Goal: Check status: Check status

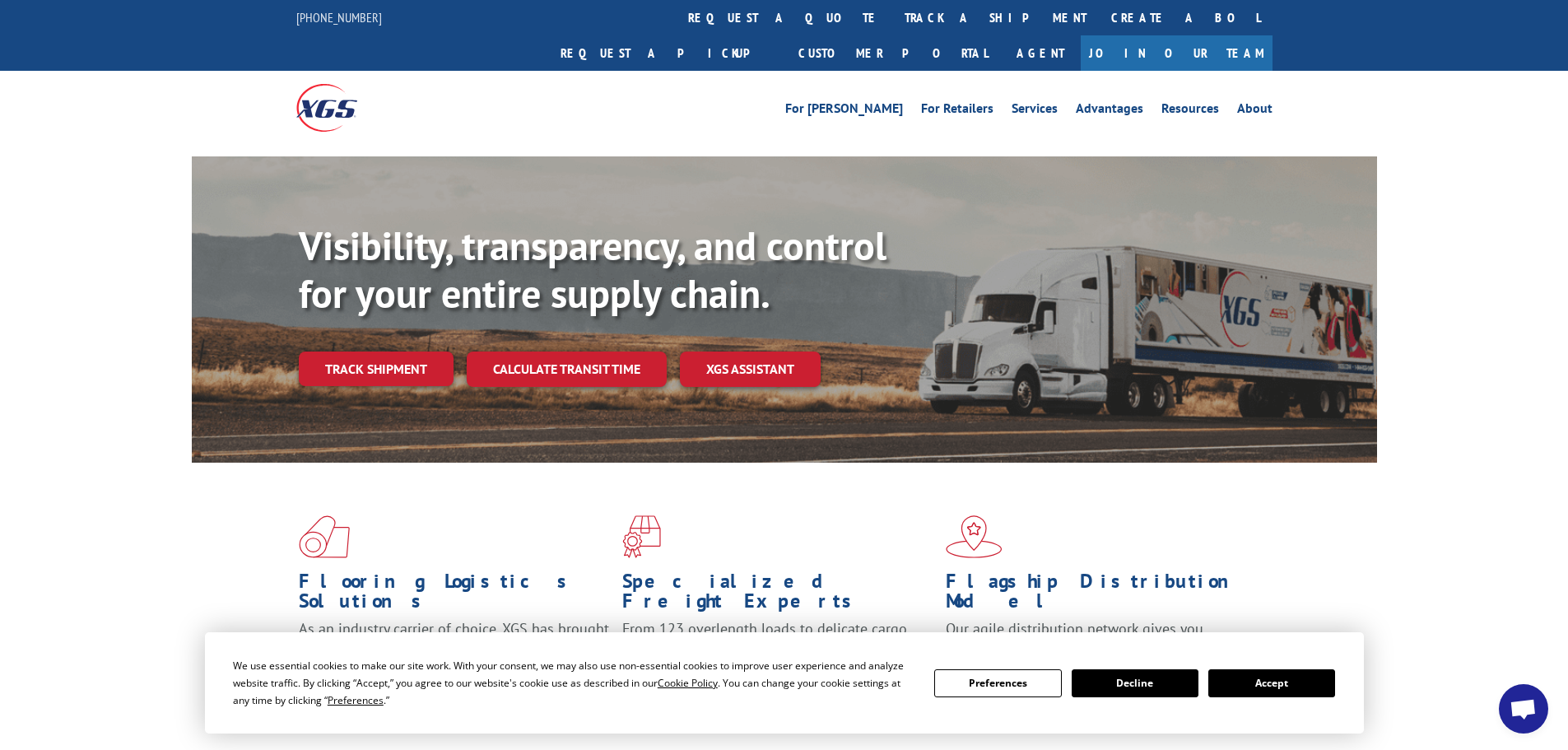
click at [340, 351] on link "Track shipment" at bounding box center [376, 369] width 154 height 35
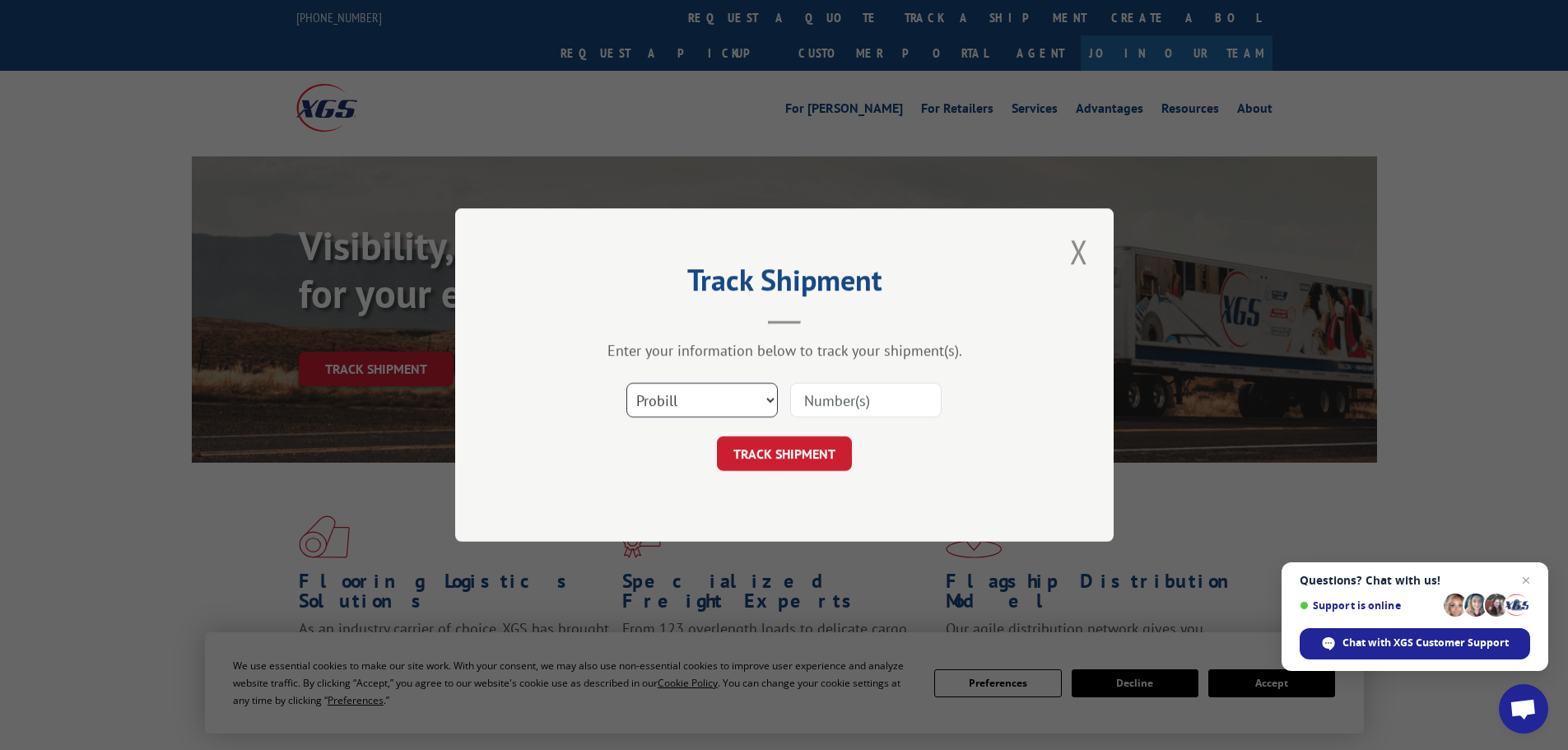
drag, startPoint x: 724, startPoint y: 394, endPoint x: 721, endPoint y: 416, distance: 22.2
click at [724, 394] on select "Select category... Probill BOL PO" at bounding box center [702, 400] width 152 height 35
select select "po"
click at [626, 383] on select "Select category... Probill BOL PO" at bounding box center [702, 400] width 152 height 35
click at [843, 401] on input at bounding box center [866, 400] width 152 height 35
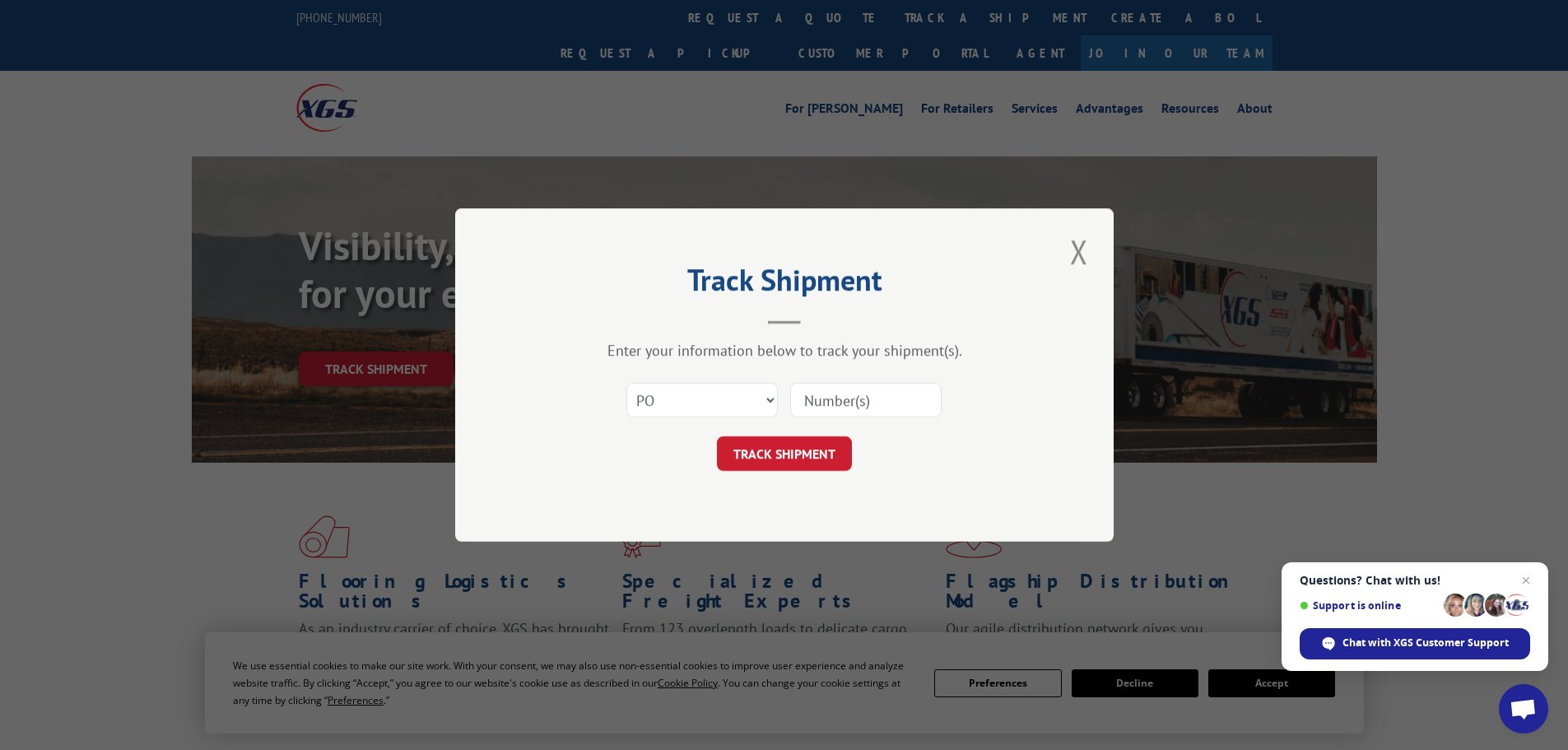
paste input "02520635"
type input "02520635"
click at [784, 434] on form "Select category... Probill BOL PO 02520635 TRACK SHIPMENT" at bounding box center [784, 422] width 494 height 98
click at [785, 455] on button "TRACK SHIPMENT" at bounding box center [784, 454] width 135 height 35
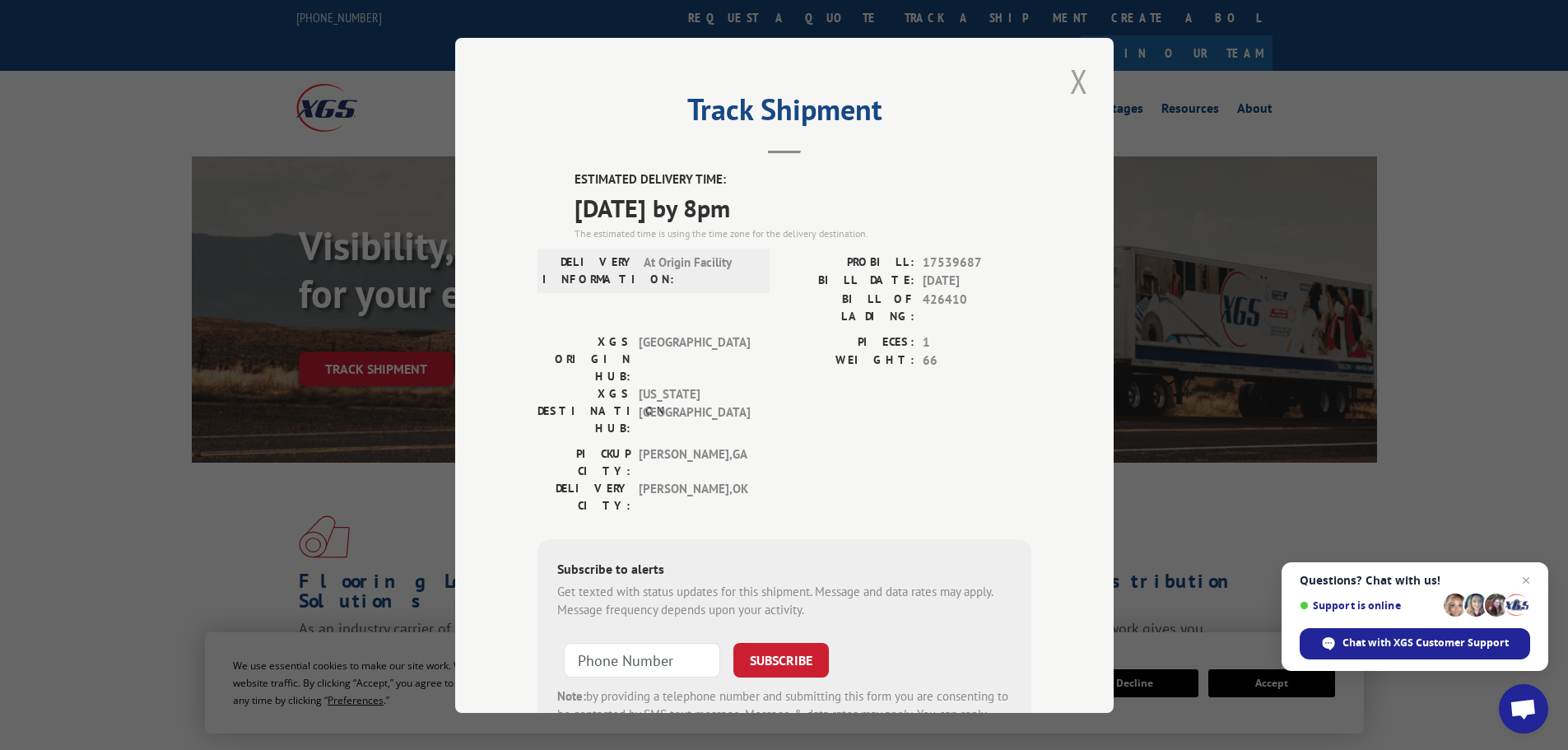
click at [1078, 81] on button "Close modal" at bounding box center [1079, 81] width 28 height 45
